Goal: Information Seeking & Learning: Find specific fact

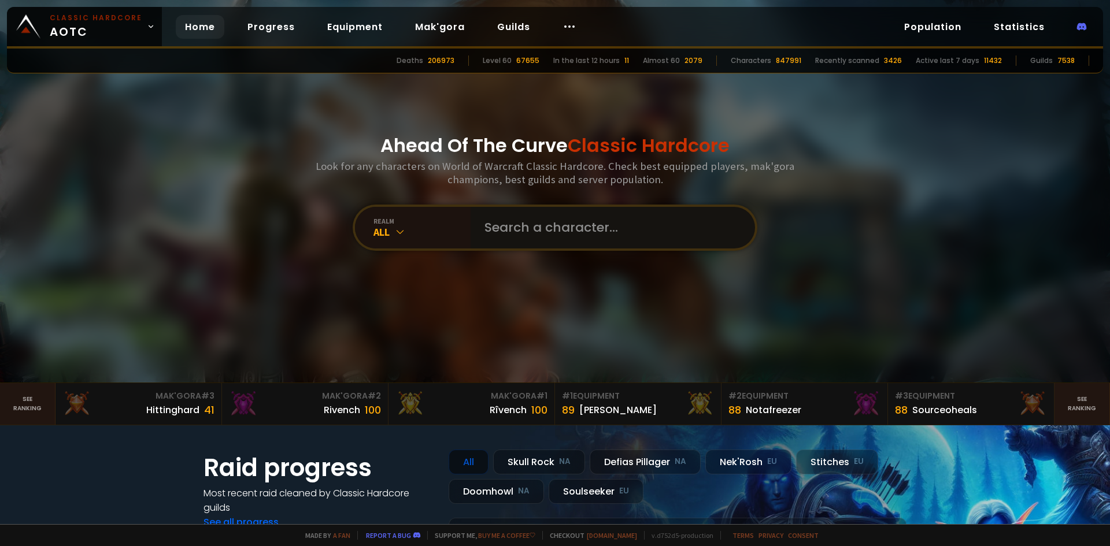
click at [540, 237] on input "text" at bounding box center [609, 228] width 264 height 42
type input "lastwish"
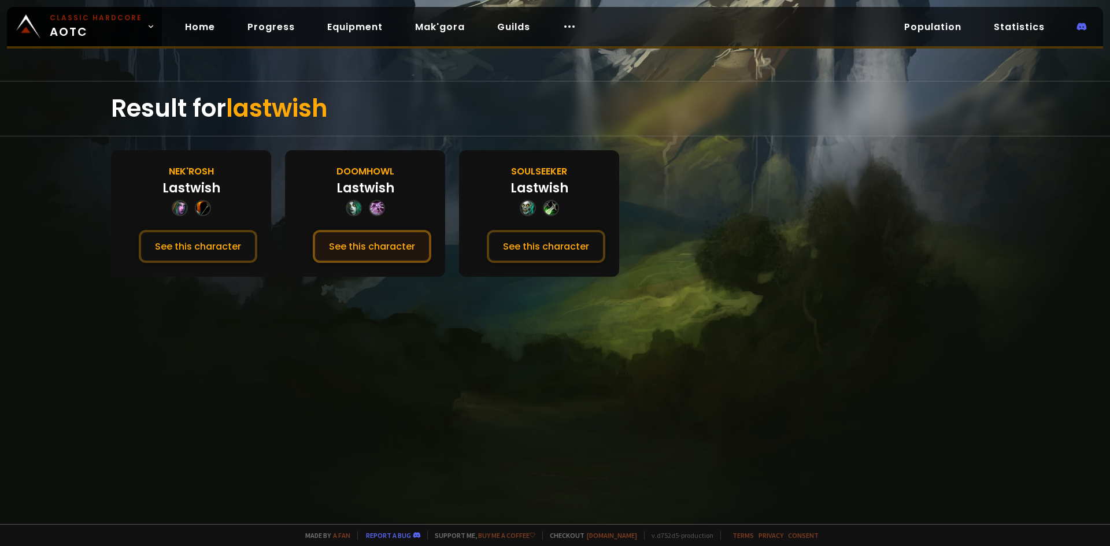
click at [378, 253] on button "See this character" at bounding box center [372, 246] width 118 height 33
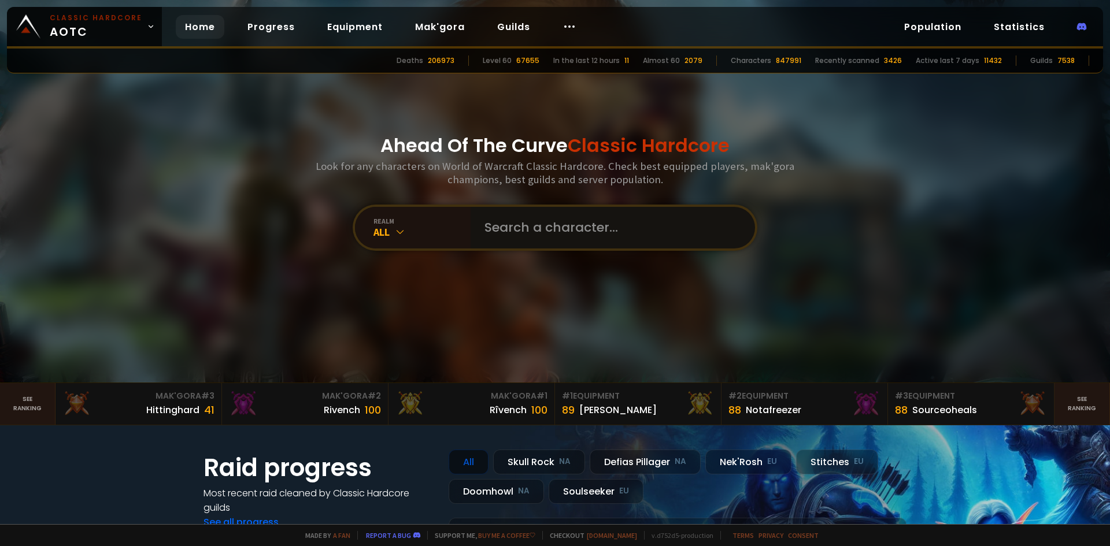
click at [512, 220] on input "text" at bounding box center [609, 228] width 264 height 42
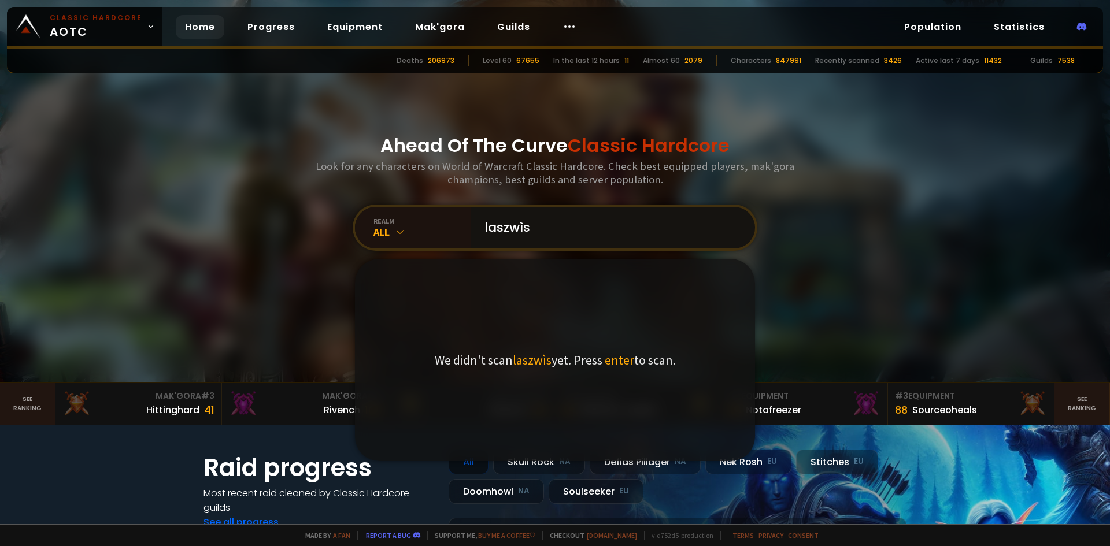
type input "laszwìsh"
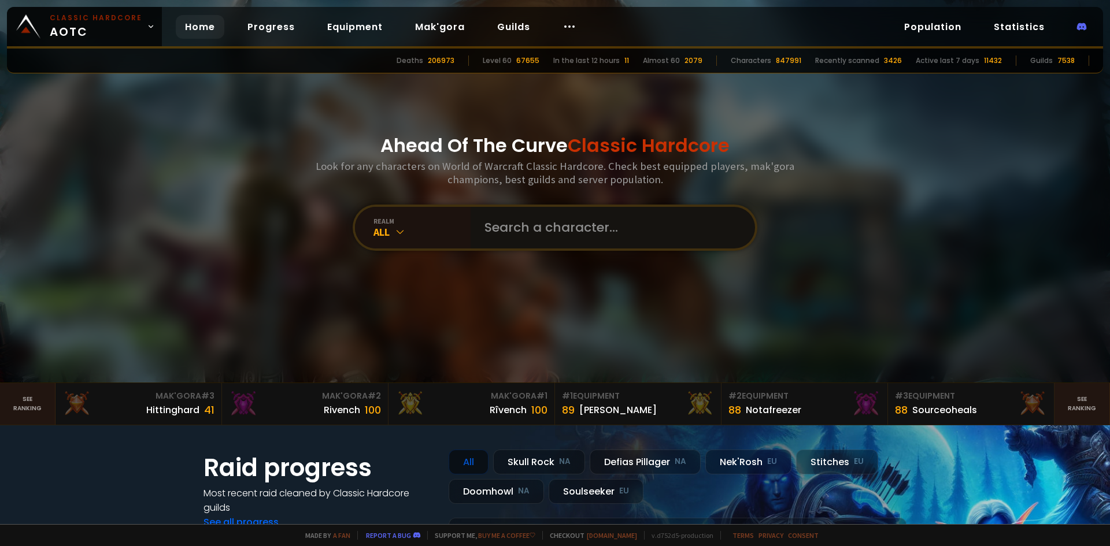
click at [490, 240] on input "text" at bounding box center [609, 228] width 264 height 42
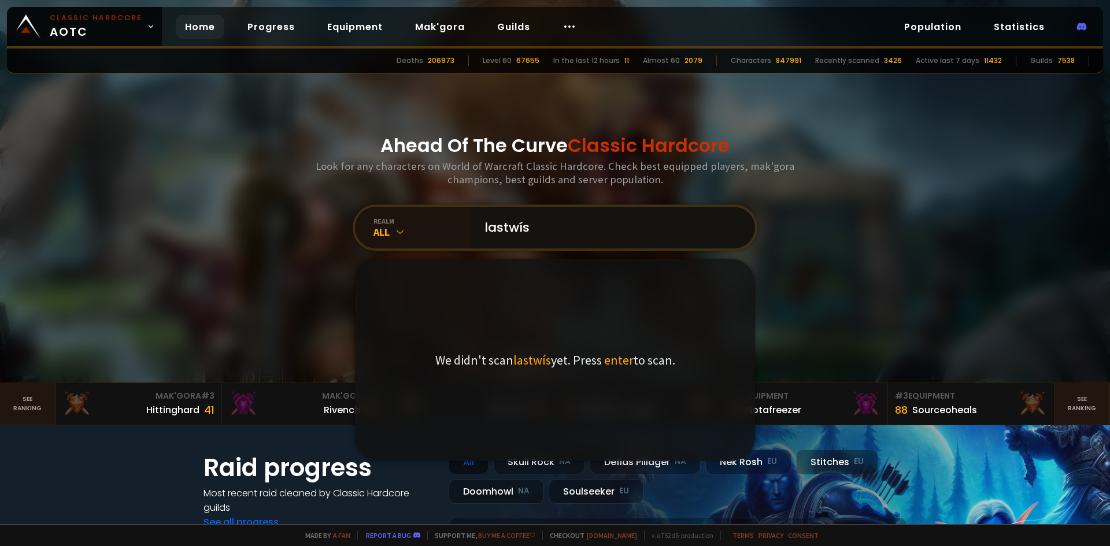
type input "lastwísh"
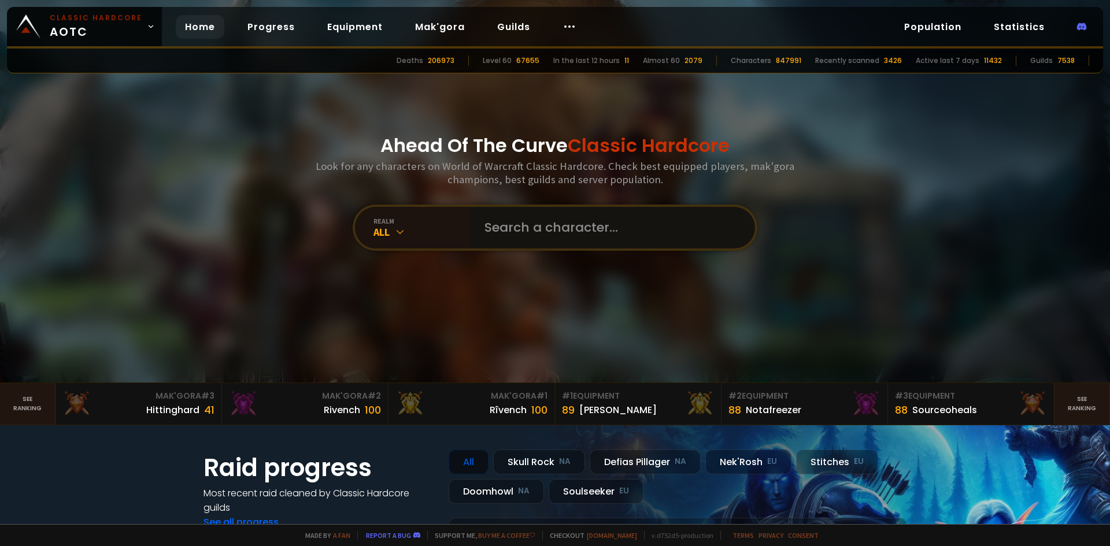
click at [536, 228] on input "text" at bounding box center [609, 228] width 264 height 42
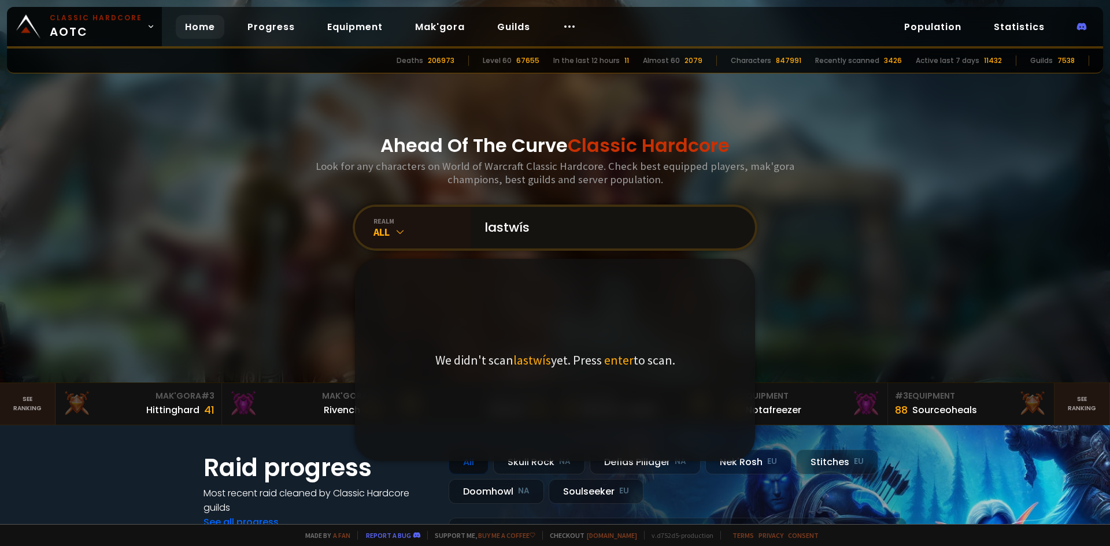
type input "lastwísh"
